Goal: Information Seeking & Learning: Learn about a topic

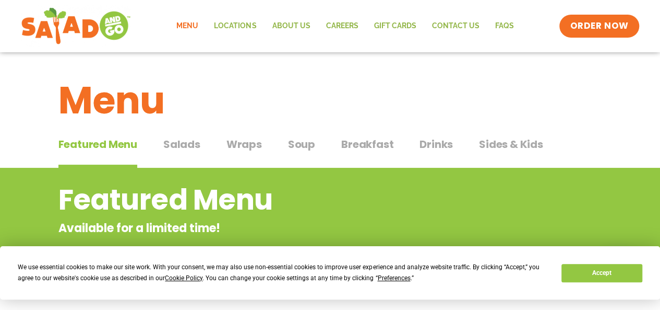
click at [196, 144] on span "Salads" at bounding box center [181, 144] width 37 height 16
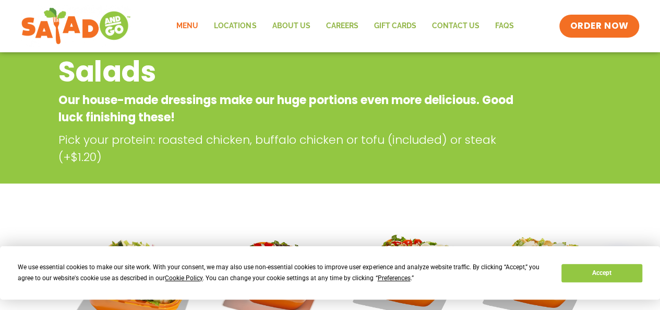
scroll to position [129, 0]
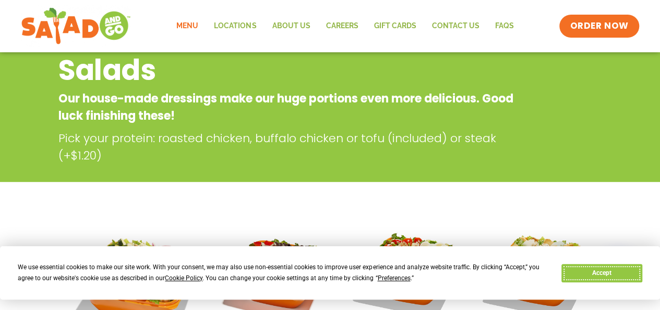
click at [623, 270] on button "Accept" at bounding box center [602, 273] width 80 height 18
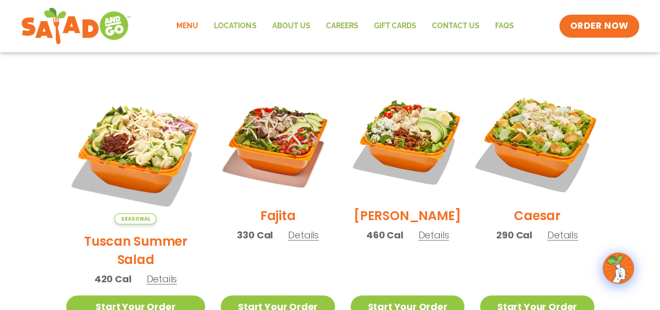
scroll to position [263, 0]
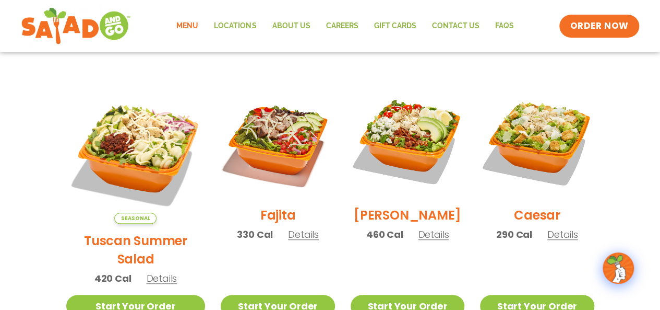
click at [288, 241] on span "Details" at bounding box center [303, 234] width 31 height 13
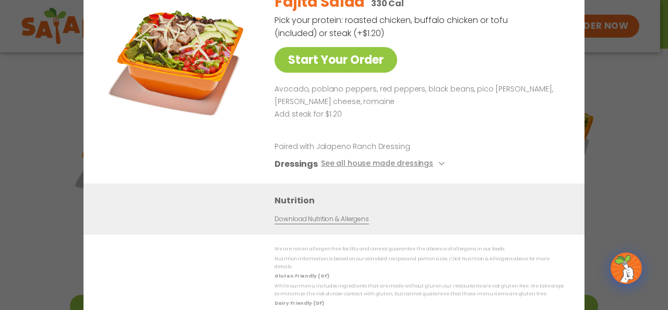
click at [637, 90] on div "Start Your Order Fajita Salad 330 Cal Pick your protein: roasted chicken, buffa…" at bounding box center [334, 155] width 668 height 310
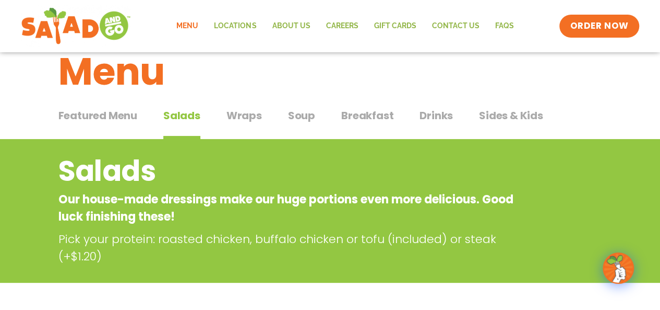
scroll to position [28, 0]
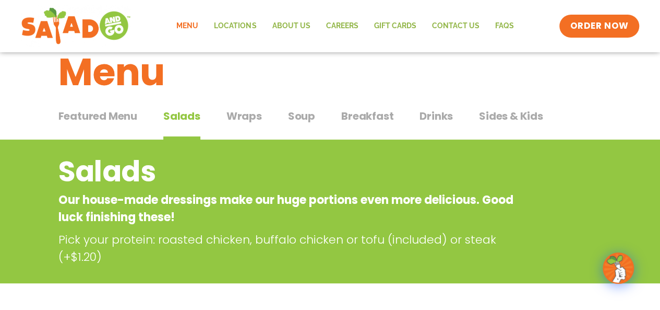
click at [377, 117] on span "Breakfast" at bounding box center [367, 116] width 52 height 16
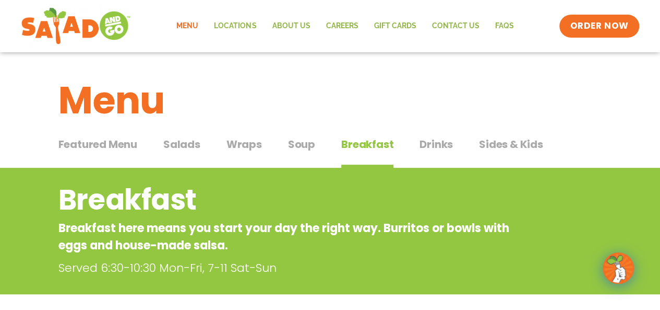
click at [198, 150] on span "Salads" at bounding box center [181, 144] width 37 height 16
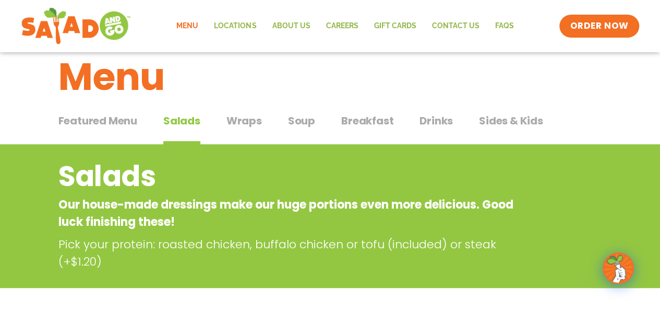
scroll to position [24, 0]
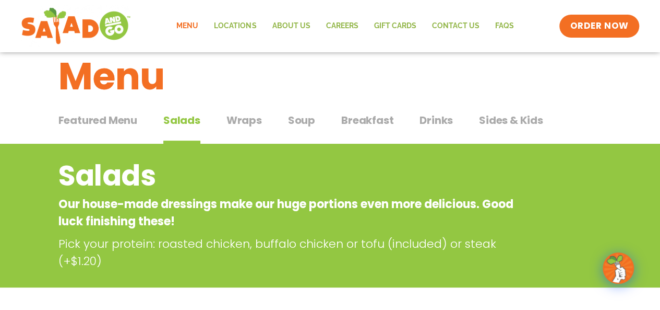
click at [243, 117] on span "Wraps" at bounding box center [244, 120] width 35 height 16
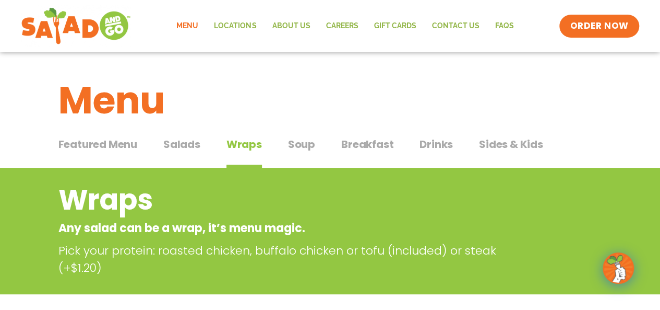
click at [193, 154] on button "Salads Salads" at bounding box center [181, 152] width 37 height 32
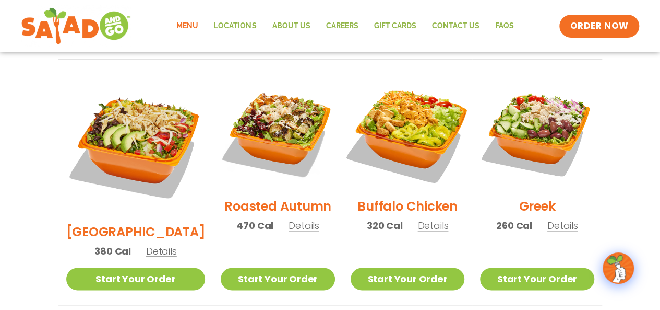
scroll to position [528, 0]
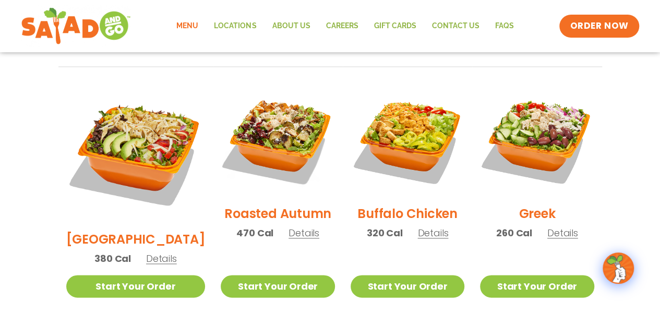
click at [289, 204] on h2 "Roasted Autumn" at bounding box center [277, 213] width 107 height 18
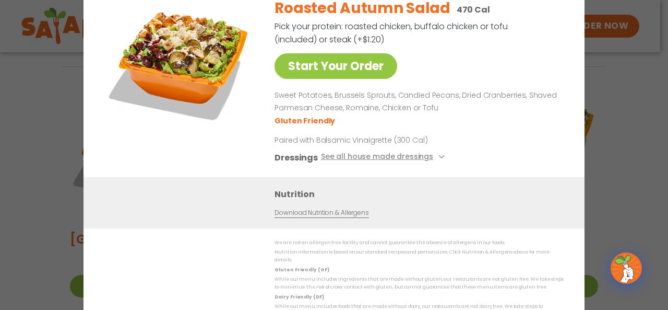
click at [629, 97] on div "Start Your Order Roasted Autumn Salad 470 Cal Pick your protein: roasted chicke…" at bounding box center [334, 155] width 668 height 310
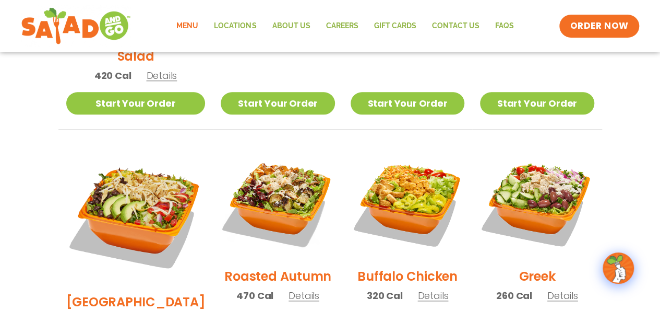
scroll to position [467, 0]
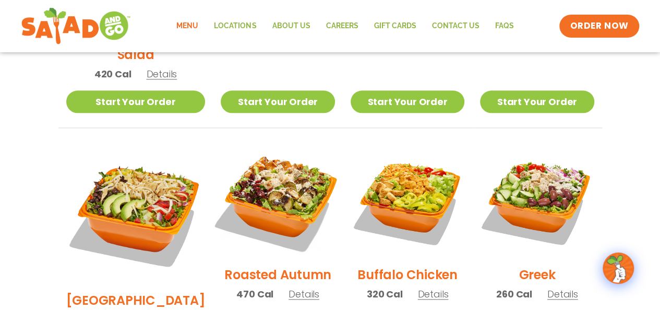
click at [302, 186] on img at bounding box center [278, 201] width 134 height 134
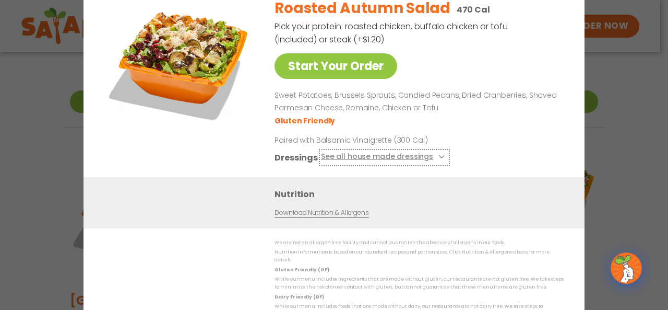
click at [395, 157] on button "See all house made dressings" at bounding box center [384, 157] width 127 height 13
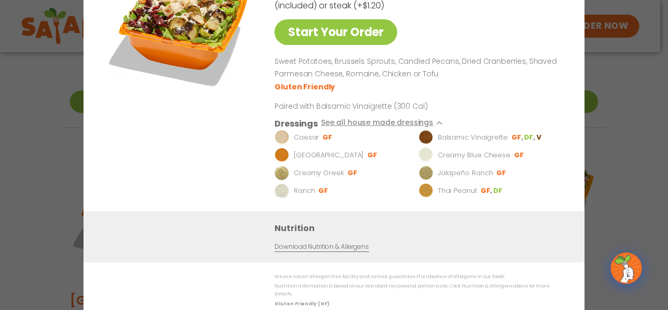
click at [637, 131] on div "Start Your Order Roasted Autumn Salad 470 Cal Pick your protein: roasted chicke…" at bounding box center [334, 155] width 668 height 310
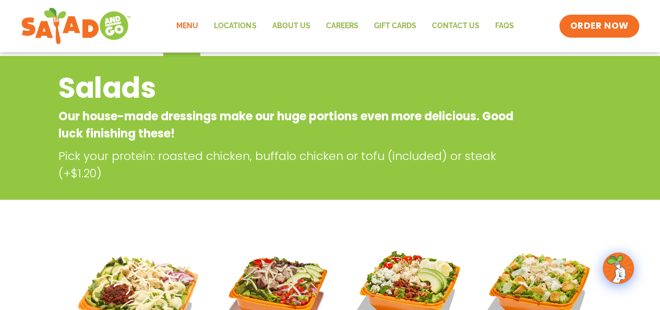
scroll to position [0, 0]
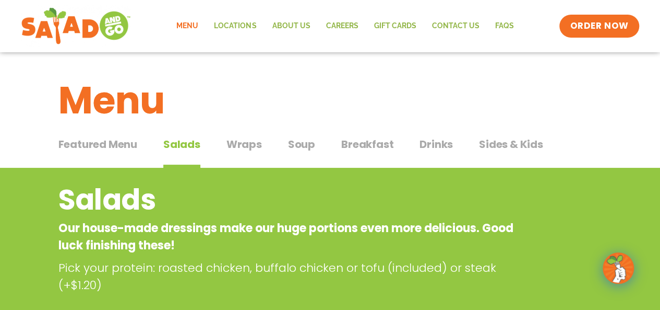
click at [233, 140] on span "Wraps" at bounding box center [244, 144] width 35 height 16
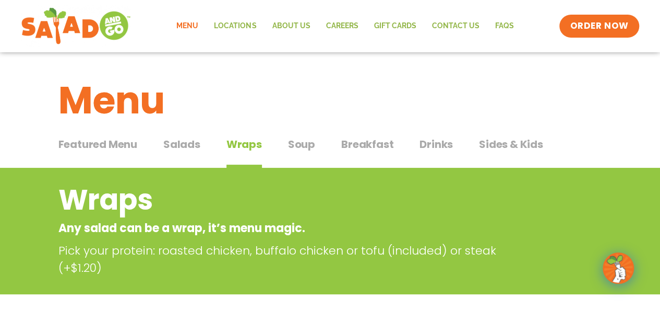
click at [502, 149] on span "Sides & Kids" at bounding box center [511, 144] width 64 height 16
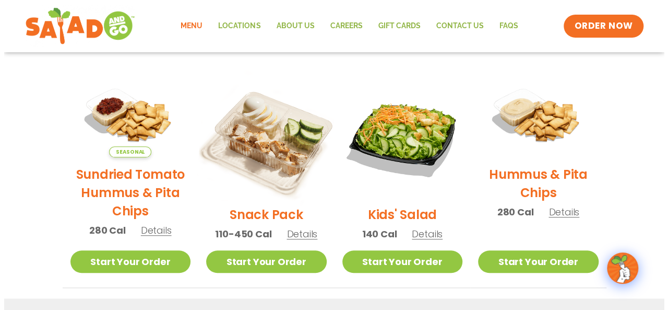
scroll to position [235, 0]
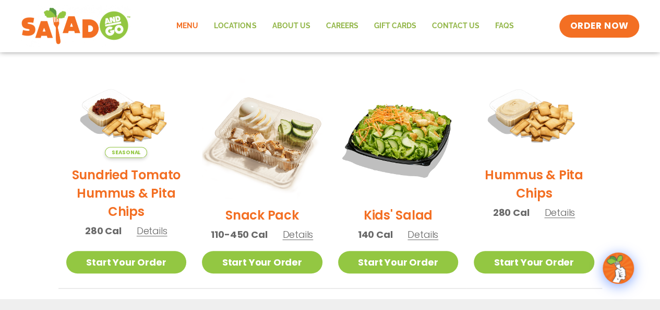
click at [284, 215] on h2 "Snack Pack" at bounding box center [262, 215] width 74 height 18
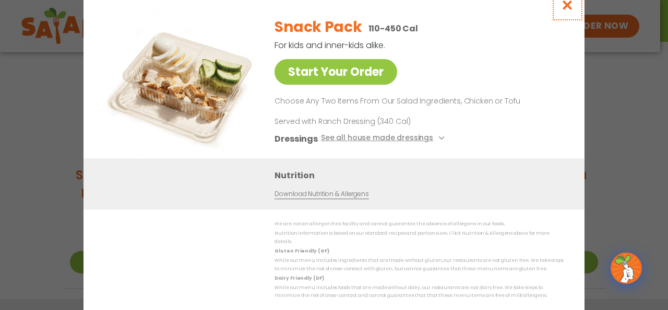
click at [568, 10] on icon "Close modal" at bounding box center [567, 4] width 13 height 11
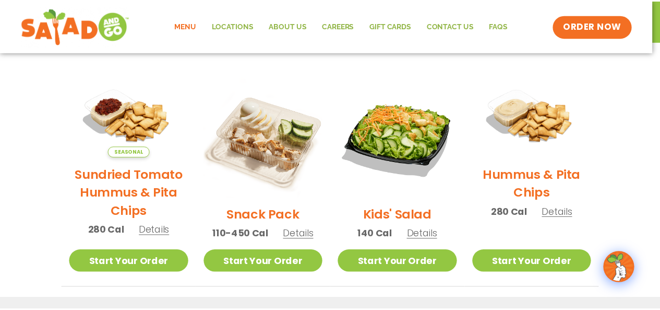
scroll to position [212, 0]
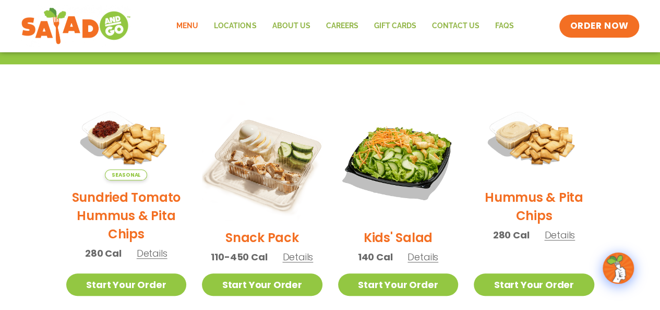
click at [287, 234] on h2 "Snack Pack" at bounding box center [262, 237] width 74 height 18
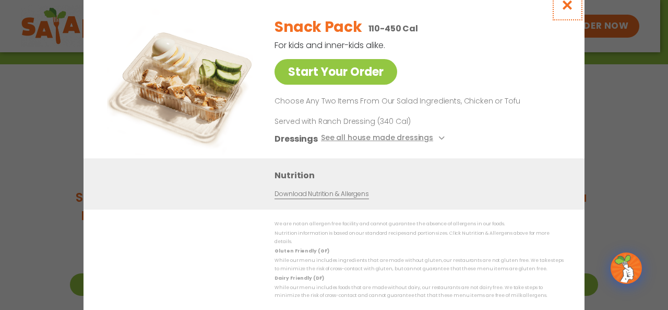
click at [568, 4] on icon "Close modal" at bounding box center [567, 4] width 13 height 11
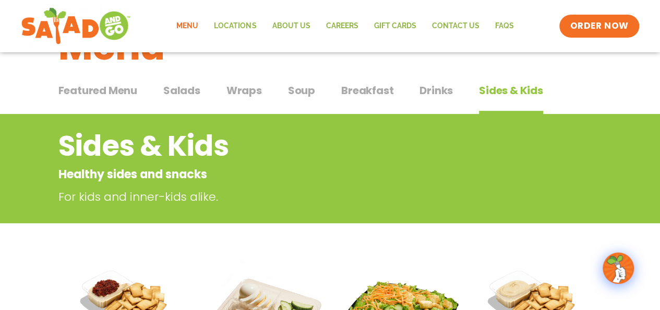
scroll to position [0, 0]
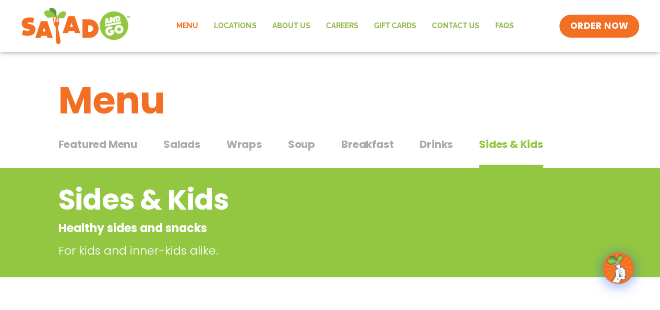
click at [443, 143] on span "Drinks" at bounding box center [436, 144] width 33 height 16
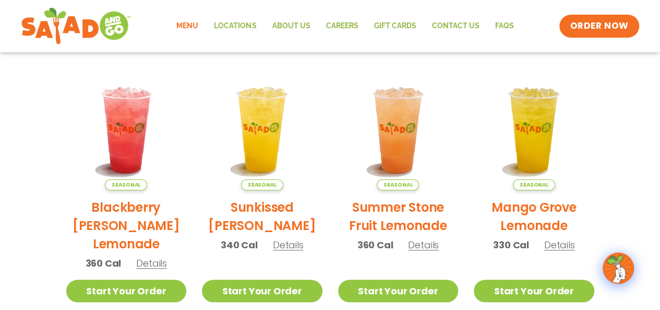
scroll to position [243, 0]
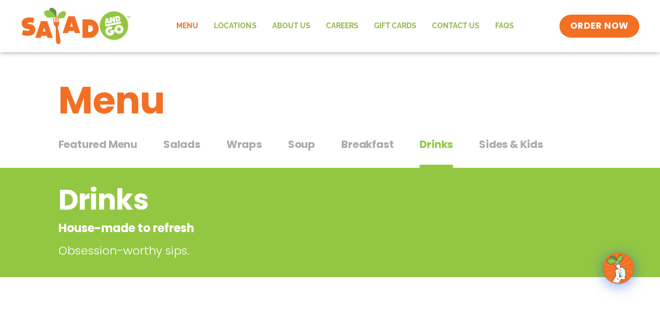
click at [188, 153] on button "Salads Salads" at bounding box center [181, 152] width 37 height 32
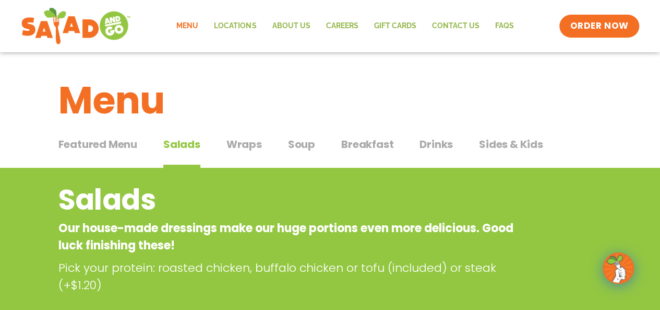
click at [119, 151] on span "Featured Menu" at bounding box center [97, 144] width 79 height 16
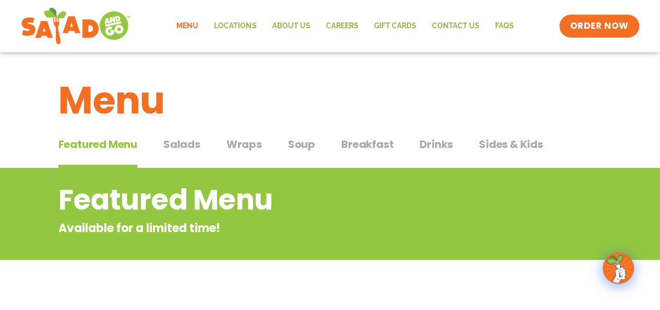
click at [261, 153] on div "Featured Menu Featured Menu Salads Salads Wraps Wraps Soup Soup Breakfast Break…" at bounding box center [330, 150] width 544 height 35
click at [259, 151] on span "Wraps" at bounding box center [244, 144] width 35 height 16
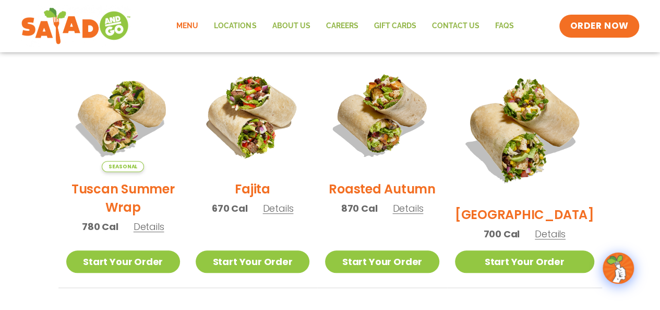
scroll to position [269, 0]
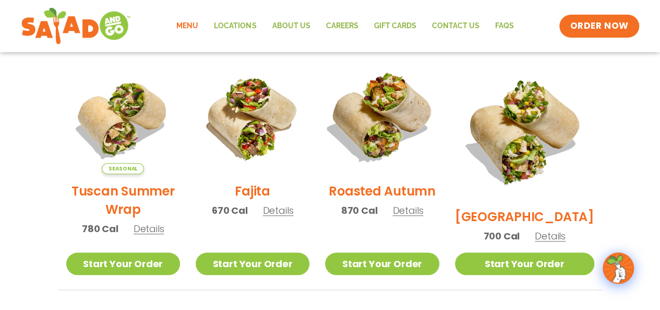
click at [398, 161] on img at bounding box center [382, 117] width 134 height 134
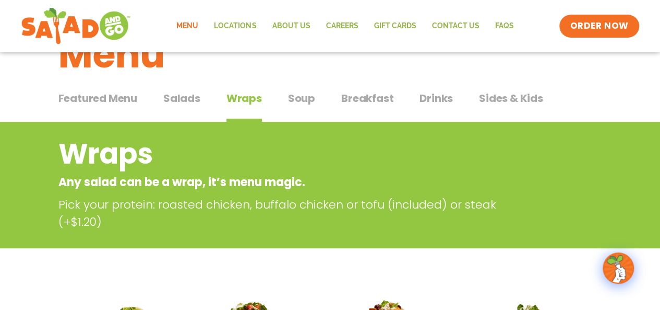
scroll to position [0, 0]
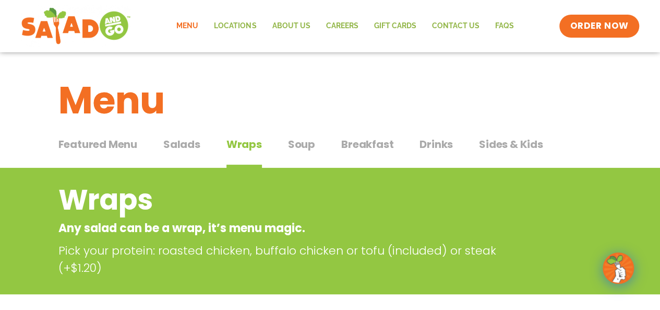
click at [432, 144] on span "Drinks" at bounding box center [436, 144] width 33 height 16
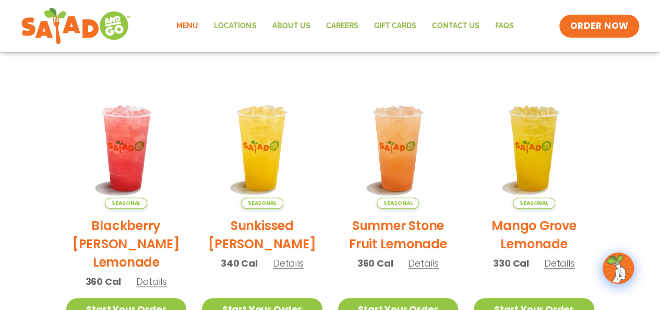
scroll to position [225, 0]
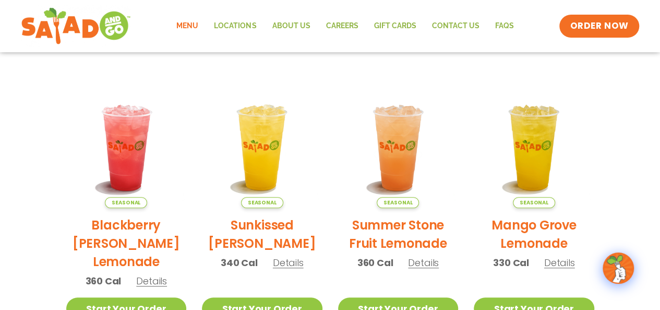
click at [441, 217] on h2 "Summer Stone Fruit Lemonade" at bounding box center [398, 234] width 121 height 37
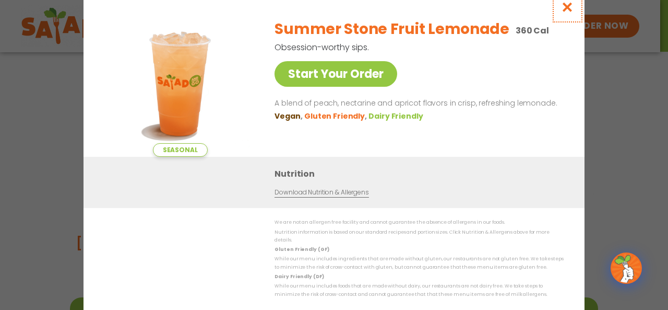
click at [567, 9] on icon "Close modal" at bounding box center [567, 7] width 13 height 11
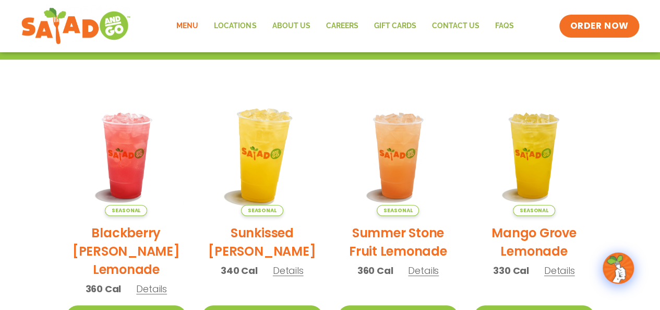
scroll to position [228, 0]
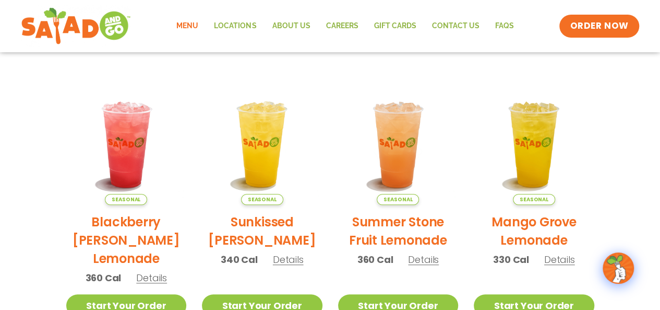
click at [150, 233] on h2 "Blackberry [PERSON_NAME] Lemonade" at bounding box center [126, 239] width 121 height 55
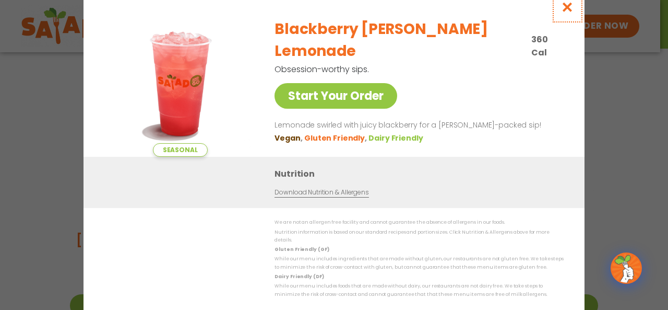
click at [562, 12] on icon "Close modal" at bounding box center [567, 7] width 13 height 11
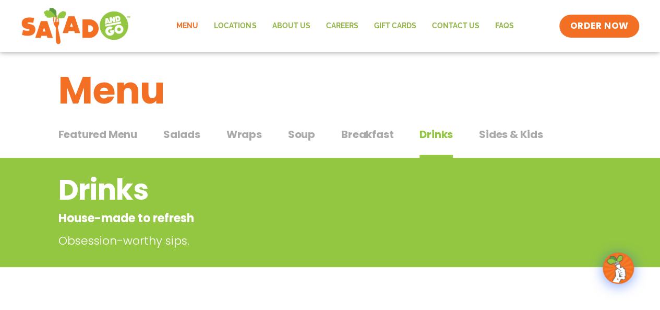
scroll to position [0, 0]
